Goal: Task Accomplishment & Management: Use online tool/utility

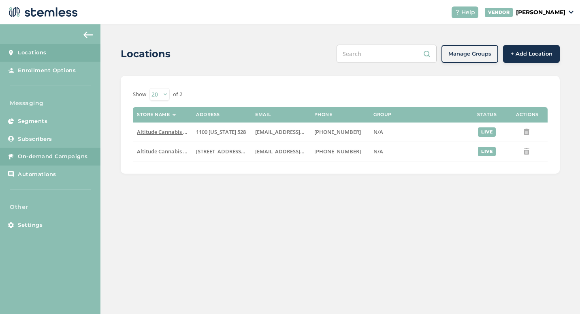
click at [74, 151] on link "On-demand Campaigns" at bounding box center [50, 156] width 100 height 18
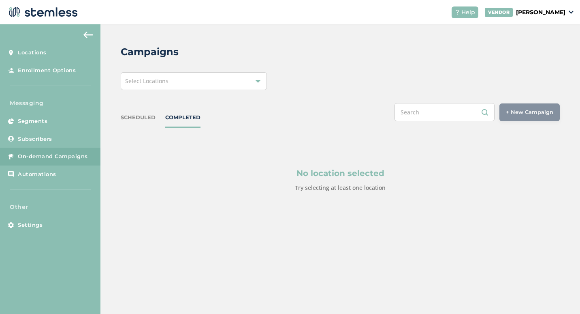
click at [228, 81] on div "Select Locations" at bounding box center [194, 81] width 146 height 18
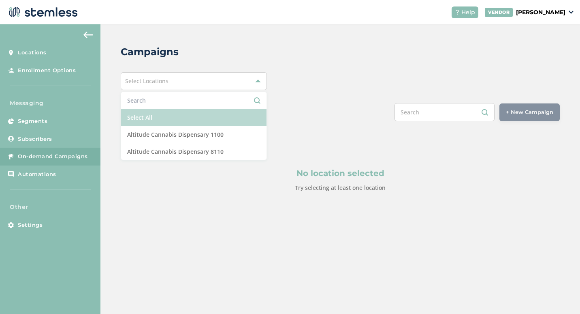
click at [236, 119] on li "Select All" at bounding box center [193, 117] width 145 height 17
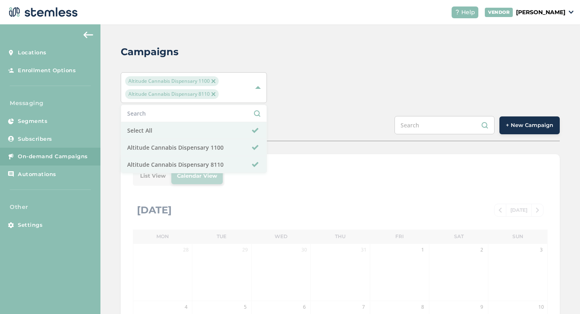
click at [347, 83] on div "Altitude Cannabis Dispensary 1100 Altitude Cannabis Dispensary 8110 Select All …" at bounding box center [340, 87] width 439 height 31
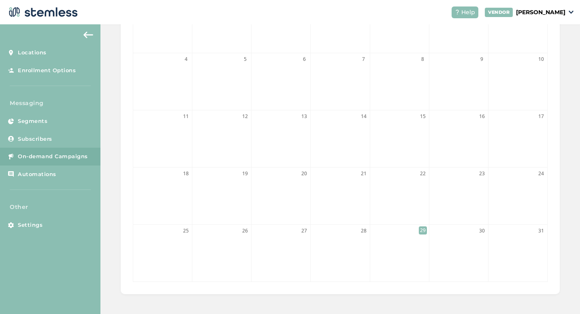
scroll to position [85, 0]
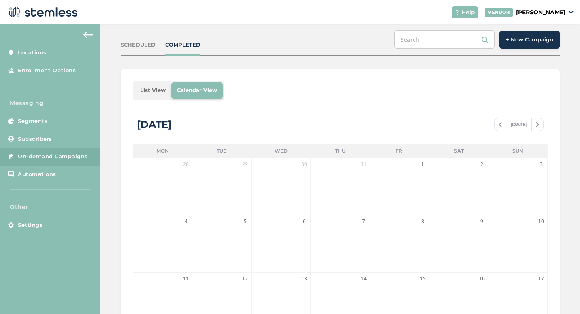
click at [518, 41] on span "+ New Campaign" at bounding box center [529, 40] width 47 height 8
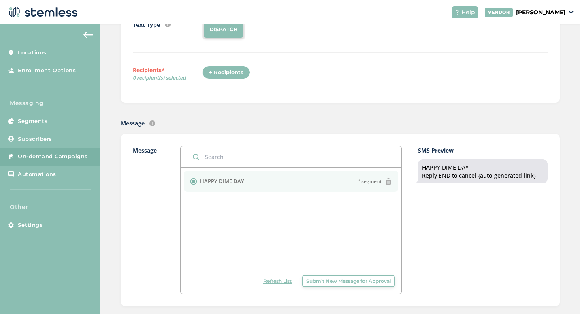
scroll to position [126, 0]
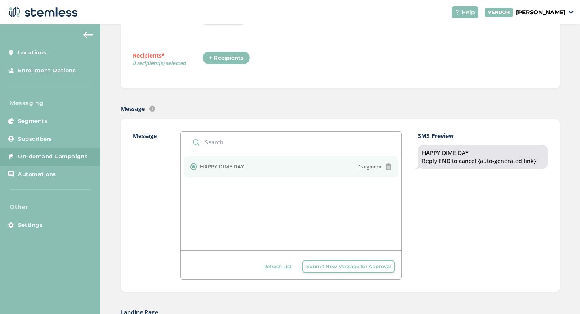
click at [385, 163] on icon at bounding box center [388, 166] width 6 height 6
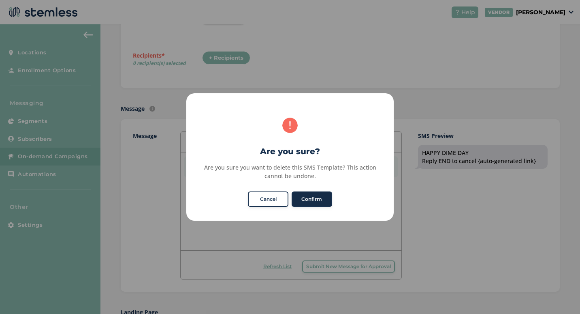
click at [314, 198] on button "Confirm" at bounding box center [312, 198] width 41 height 15
